Goal: Navigation & Orientation: Find specific page/section

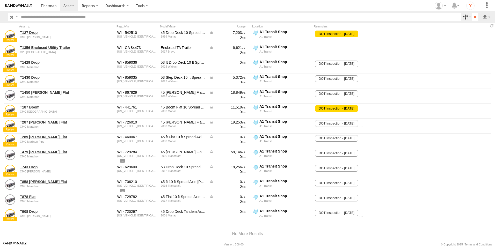
click at [466, 17] on label at bounding box center [465, 17] width 11 height 8
click at [0, 0] on span "A1 Transit Shop" at bounding box center [0, 0] width 0 height 0
click at [473, 18] on input "**" at bounding box center [475, 17] width 6 height 8
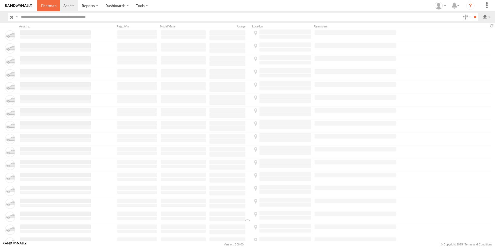
click at [51, 4] on span at bounding box center [49, 5] width 16 height 5
